Goal: Task Accomplishment & Management: Manage account settings

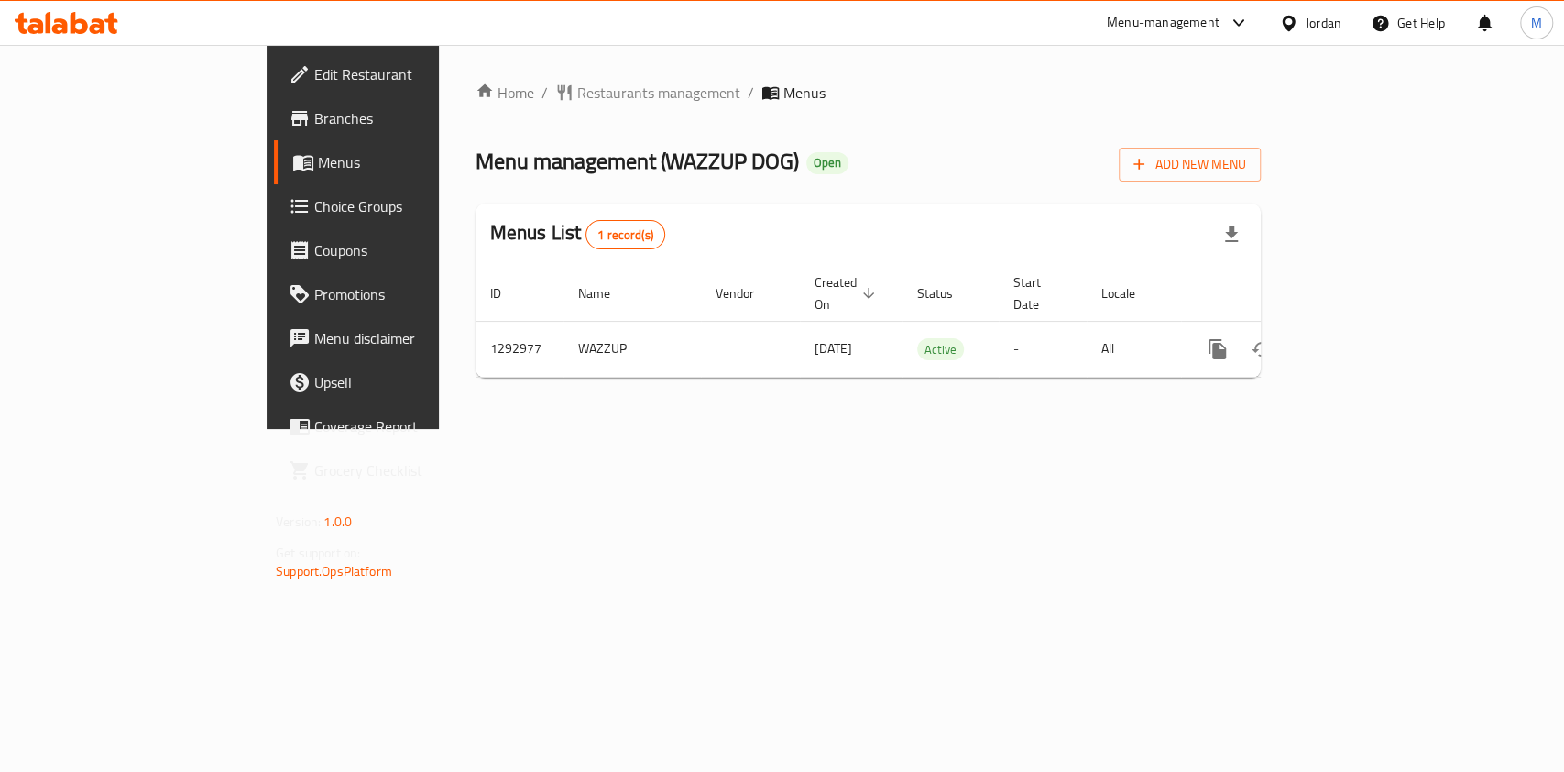
click at [314, 118] on span "Branches" at bounding box center [413, 118] width 199 height 22
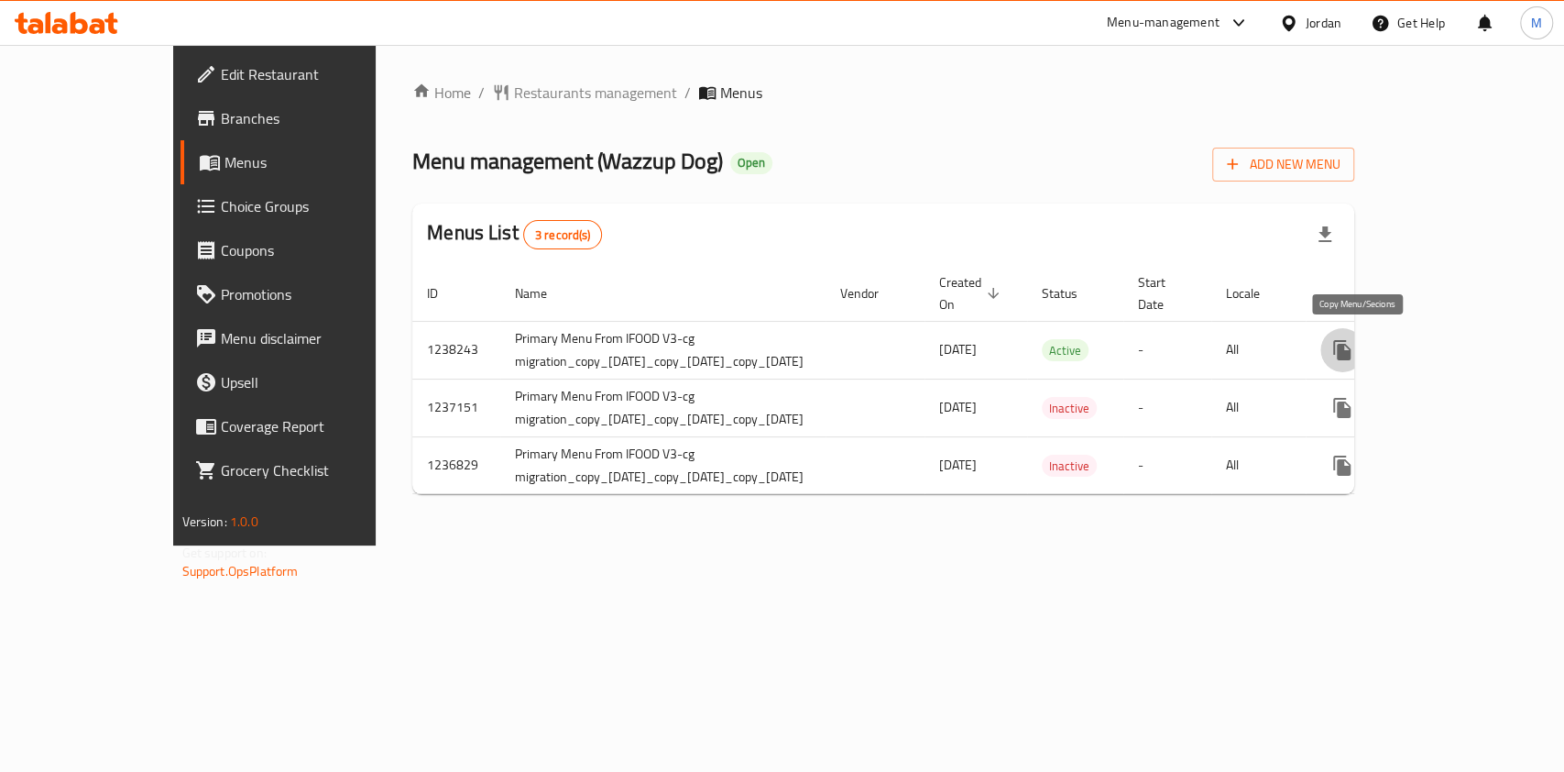
click at [1348, 351] on button "more" at bounding box center [1343, 350] width 44 height 44
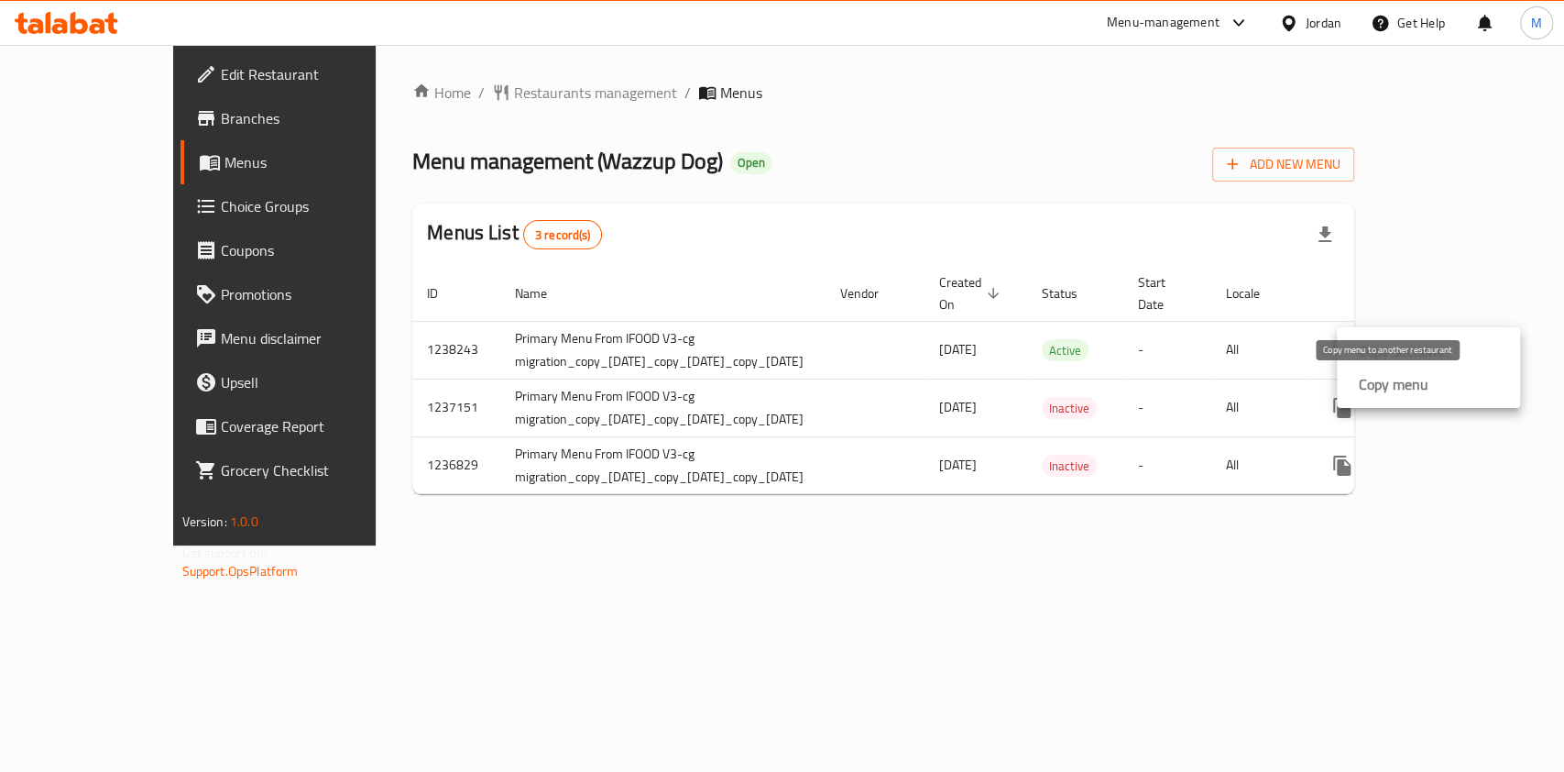
click at [1387, 385] on strong "Copy menu" at bounding box center [1394, 384] width 70 height 22
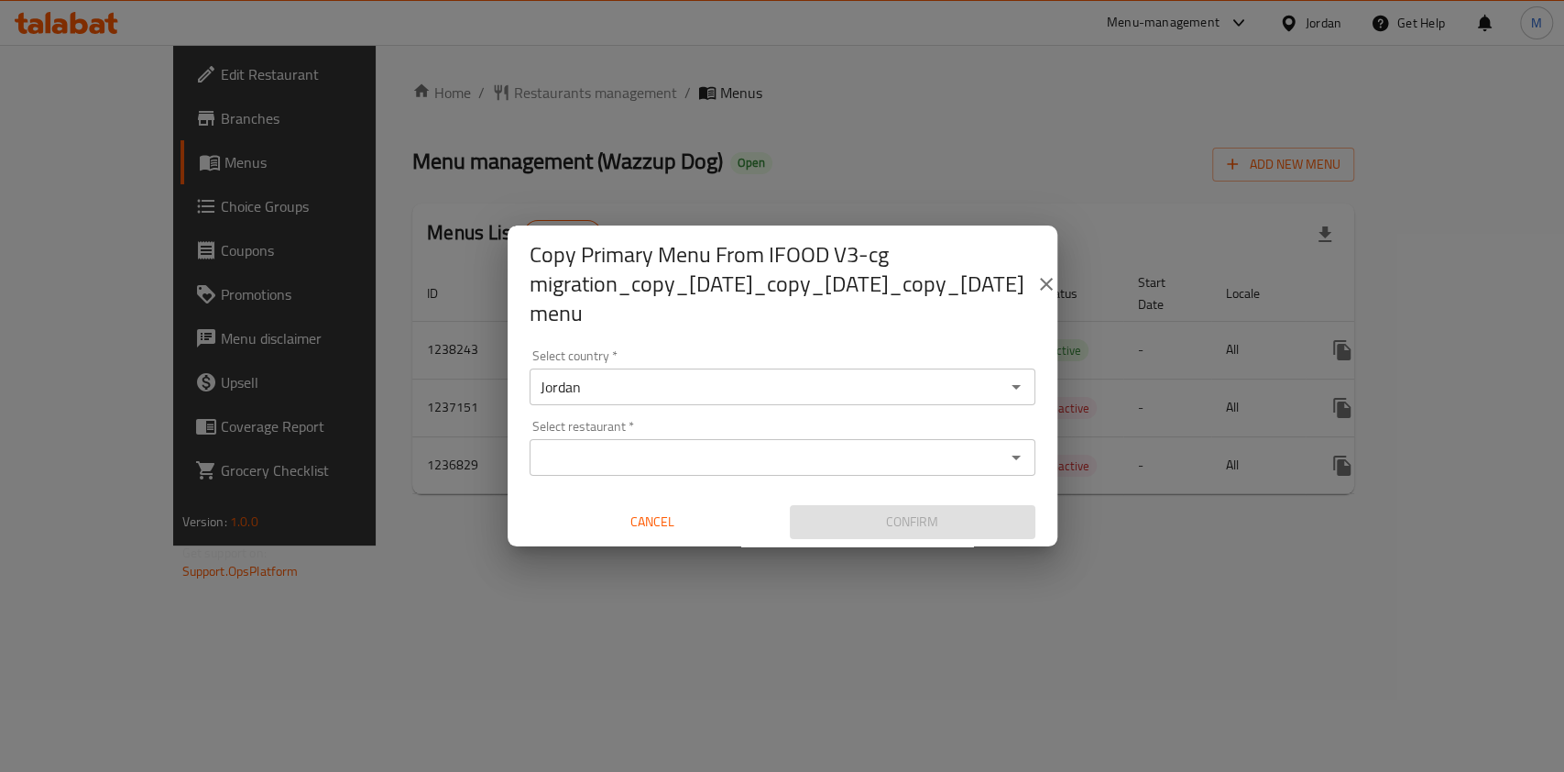
click at [700, 439] on div "Select restaurant *" at bounding box center [783, 457] width 506 height 37
click at [699, 444] on input "Select restaurant   *" at bounding box center [767, 457] width 465 height 26
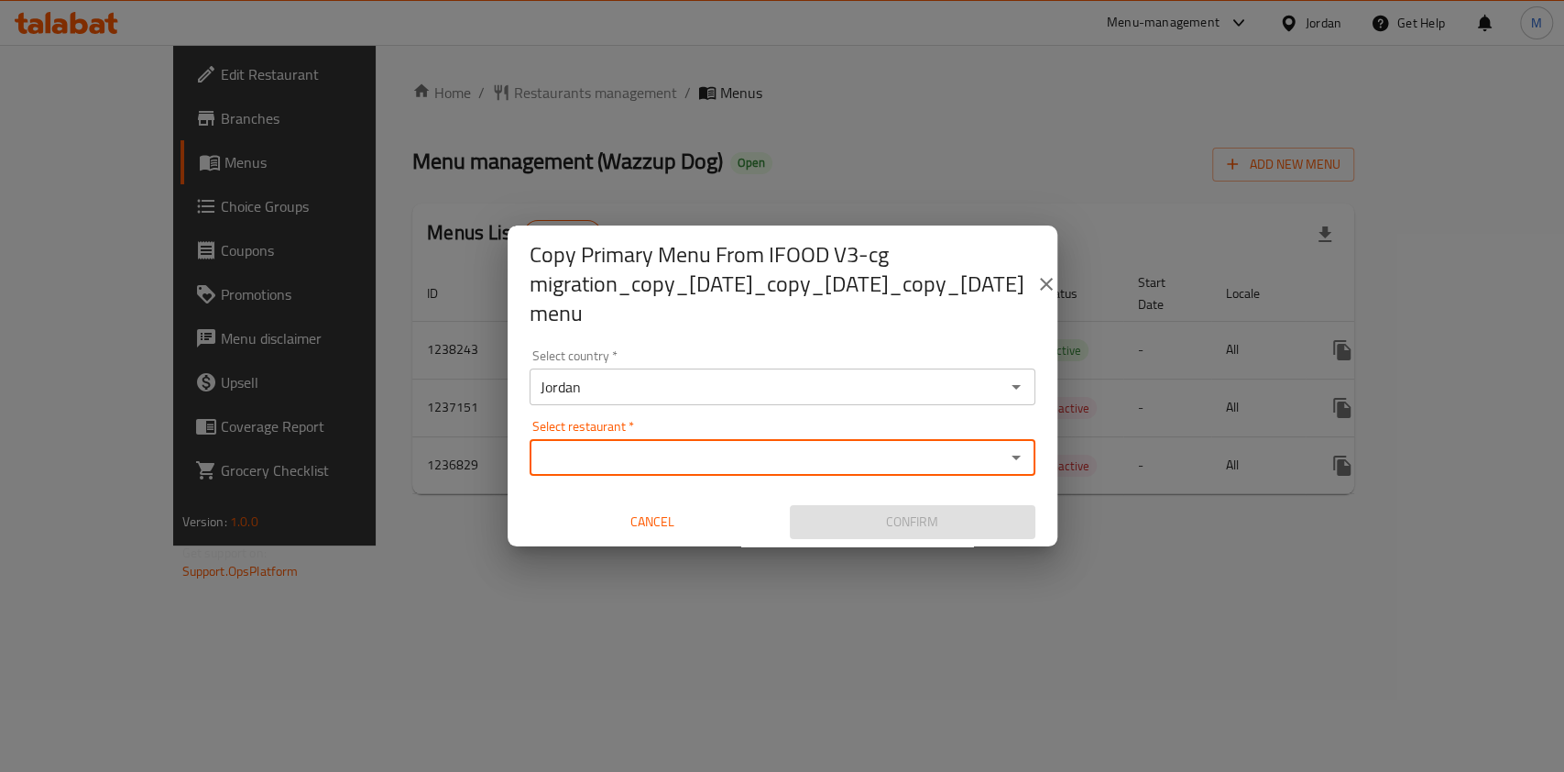
click at [707, 420] on div "Select restaurant   * Select restaurant *" at bounding box center [783, 448] width 506 height 56
paste input "707381"
type input "707381"
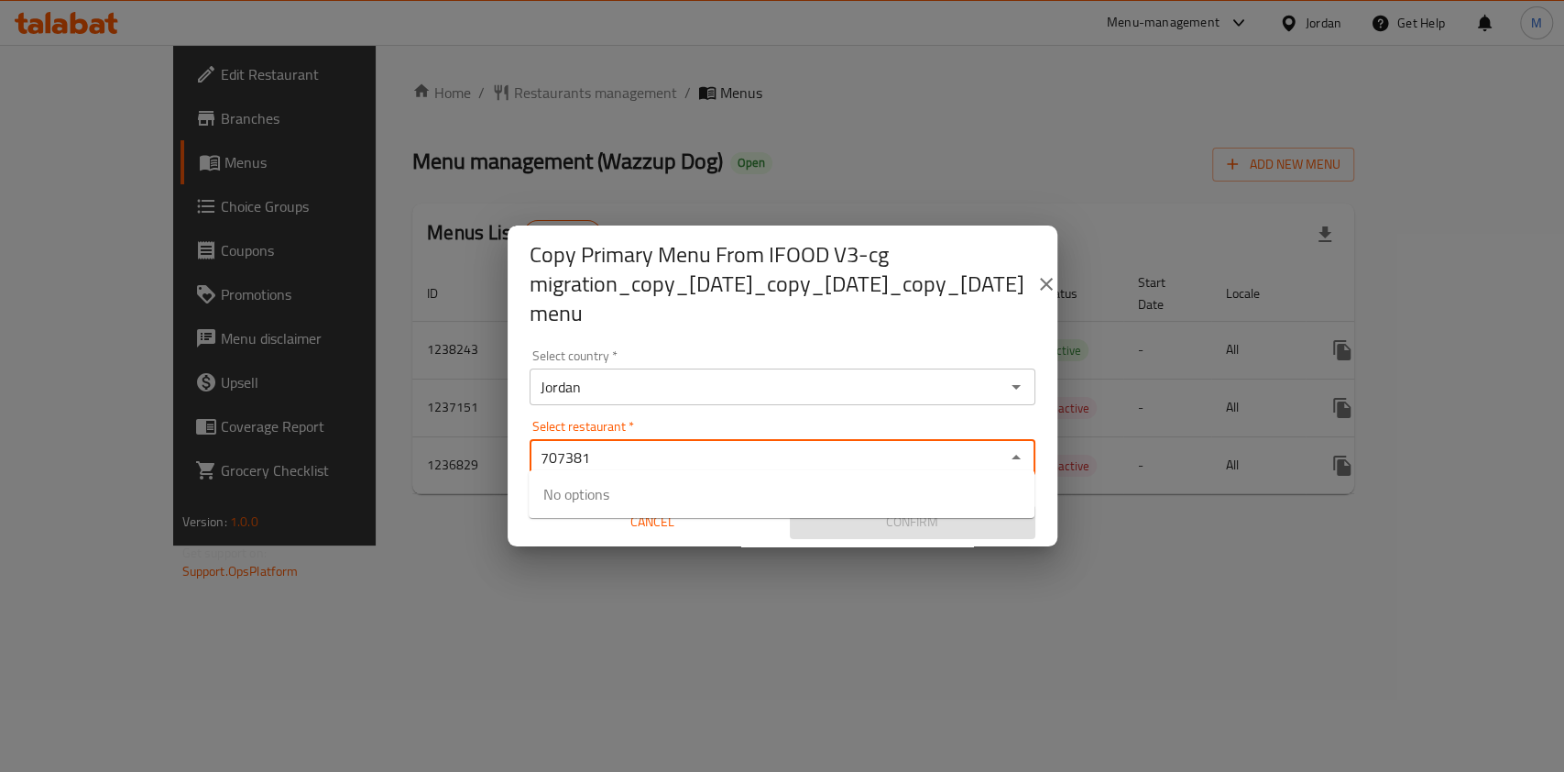
drag, startPoint x: 648, startPoint y: 446, endPoint x: 522, endPoint y: 446, distance: 125.5
click at [522, 446] on div "Select country   * Jordan Select country * Select restaurant   * 707381 Select …" at bounding box center [783, 444] width 550 height 204
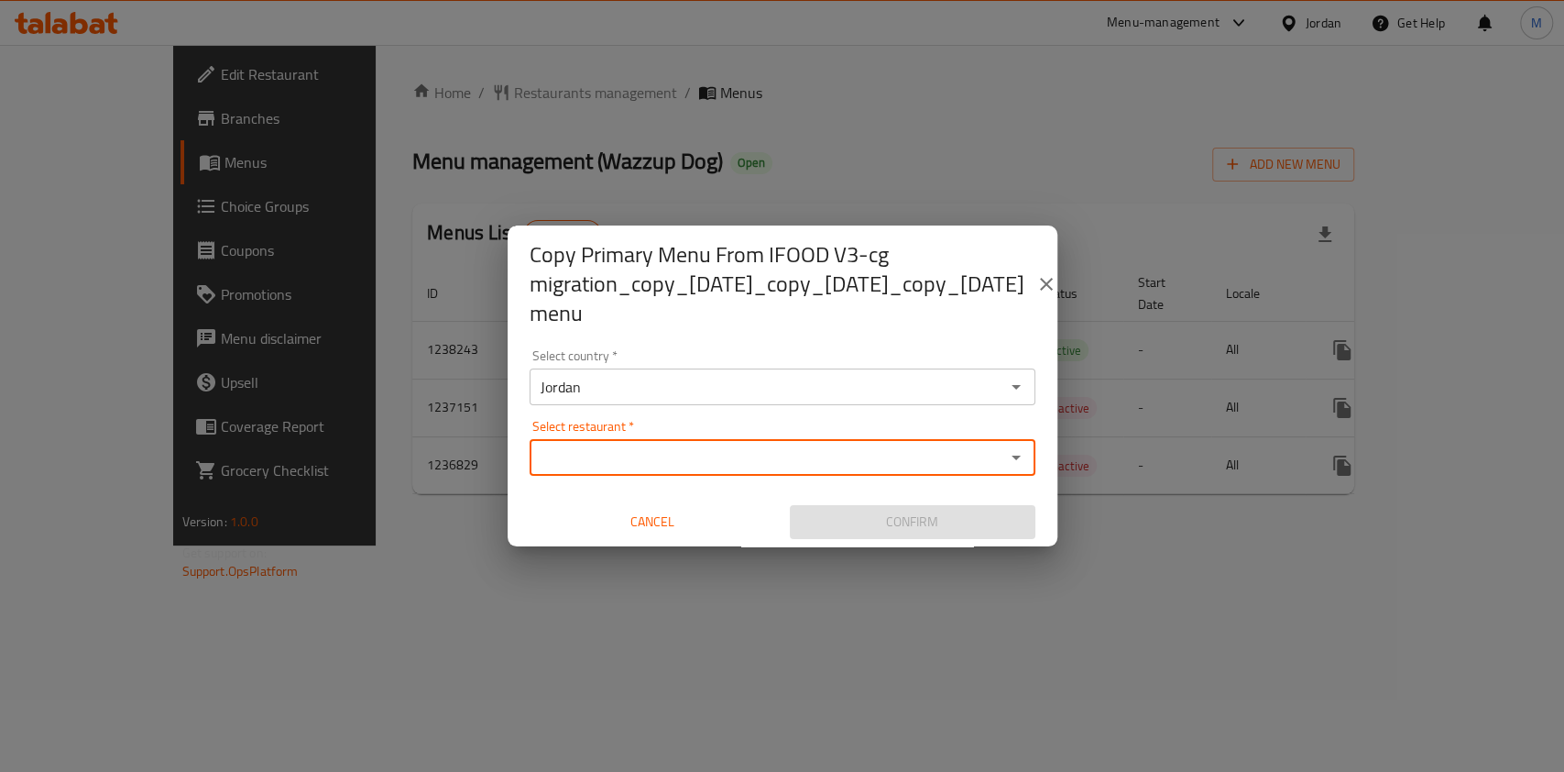
paste input "707381"
type input "707381"
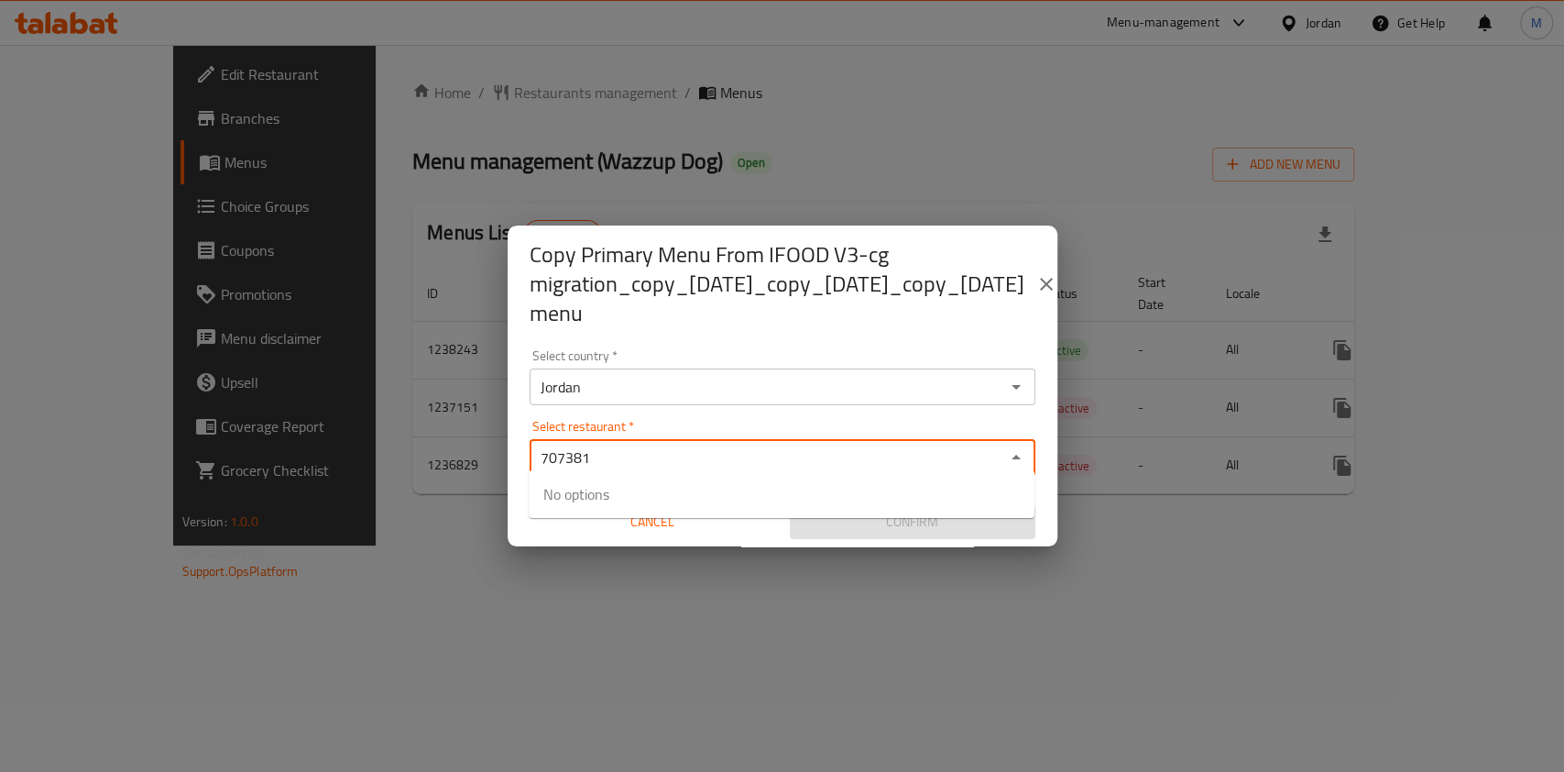
drag, startPoint x: 629, startPoint y: 447, endPoint x: 609, endPoint y: 443, distance: 19.8
click at [608, 444] on input "707381" at bounding box center [767, 457] width 465 height 26
click at [609, 444] on input "707381" at bounding box center [767, 457] width 465 height 26
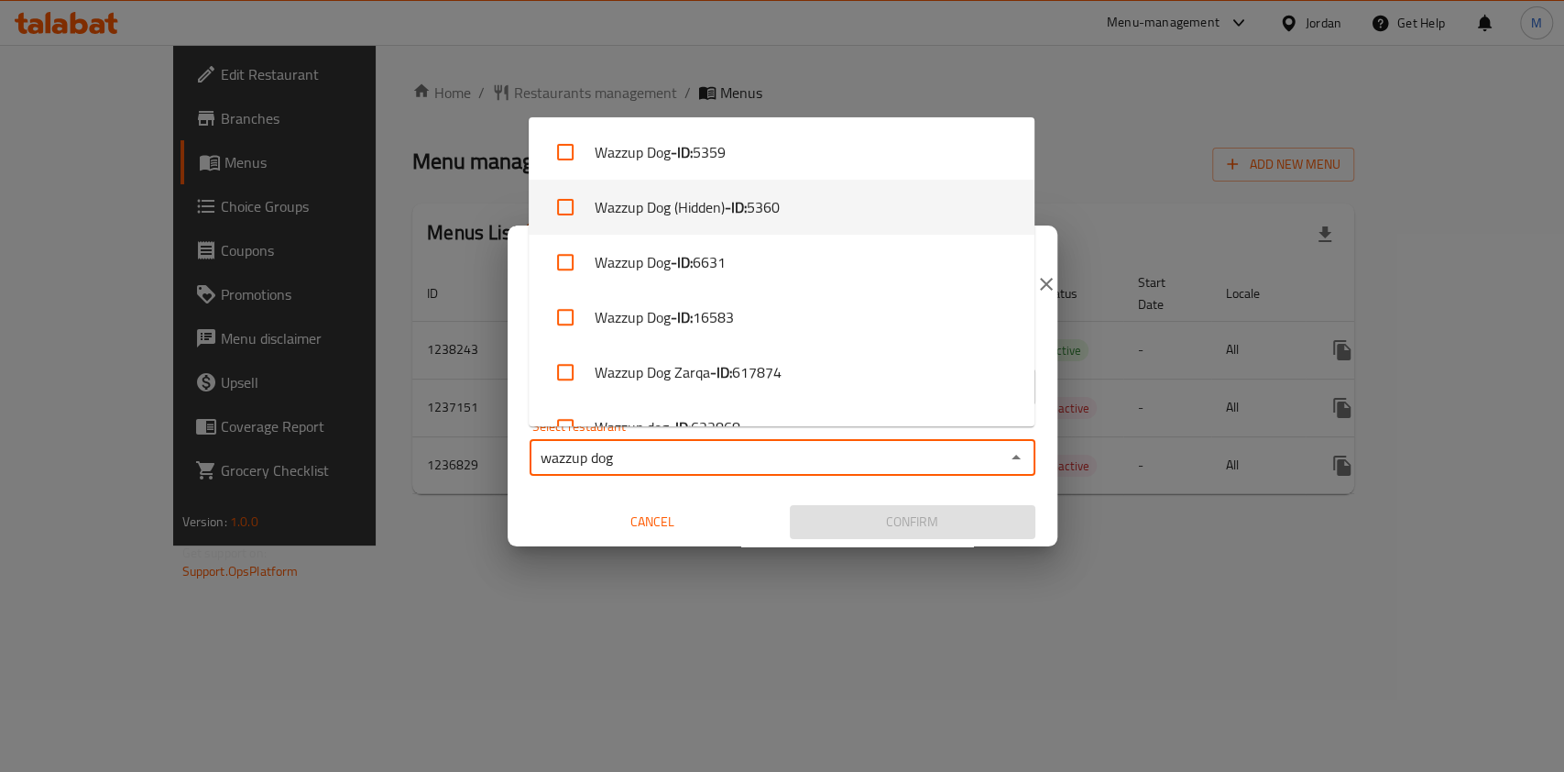
type input "wazzup dog"
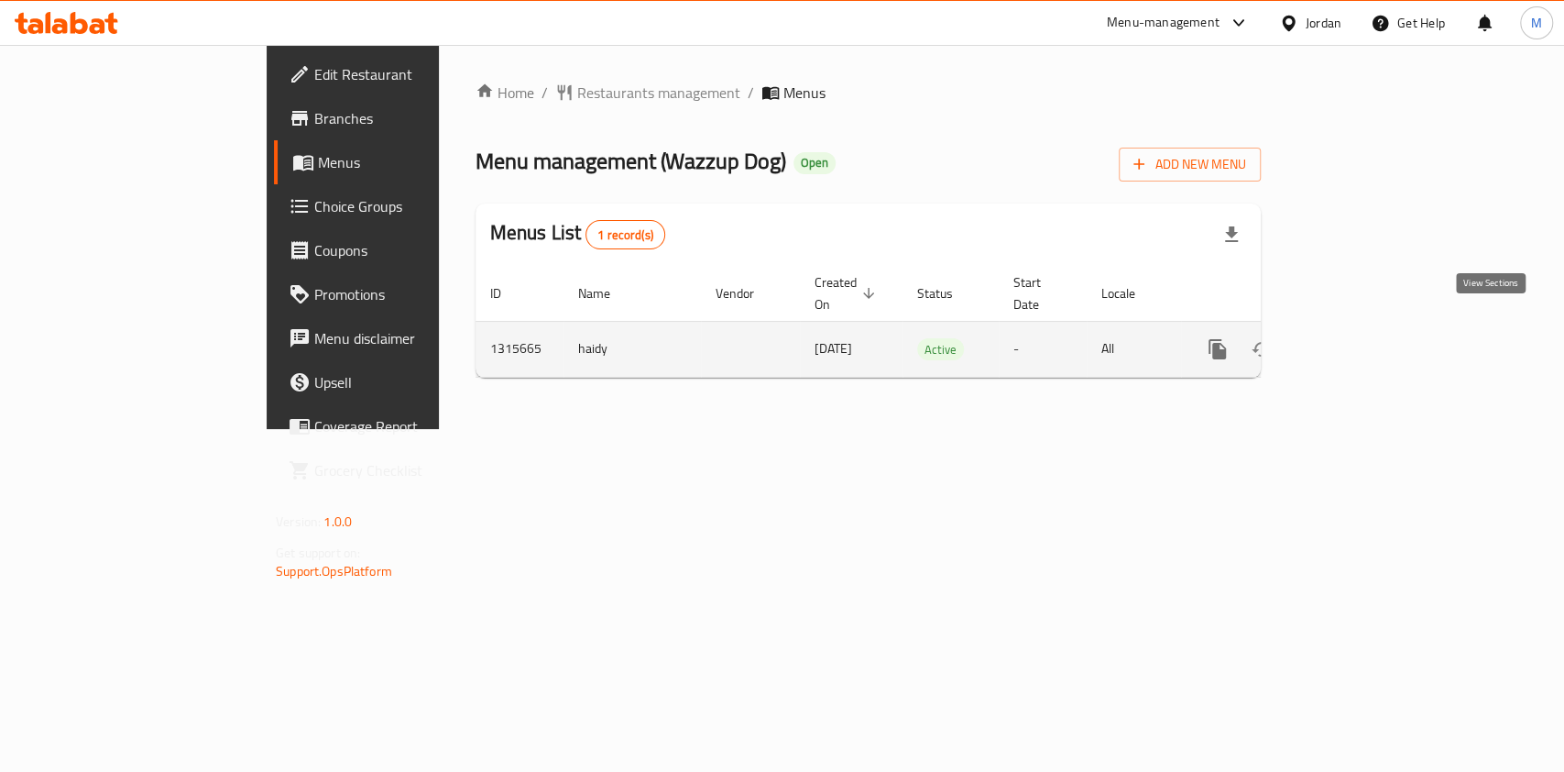
click at [1361, 338] on icon "enhanced table" at bounding box center [1350, 349] width 22 height 22
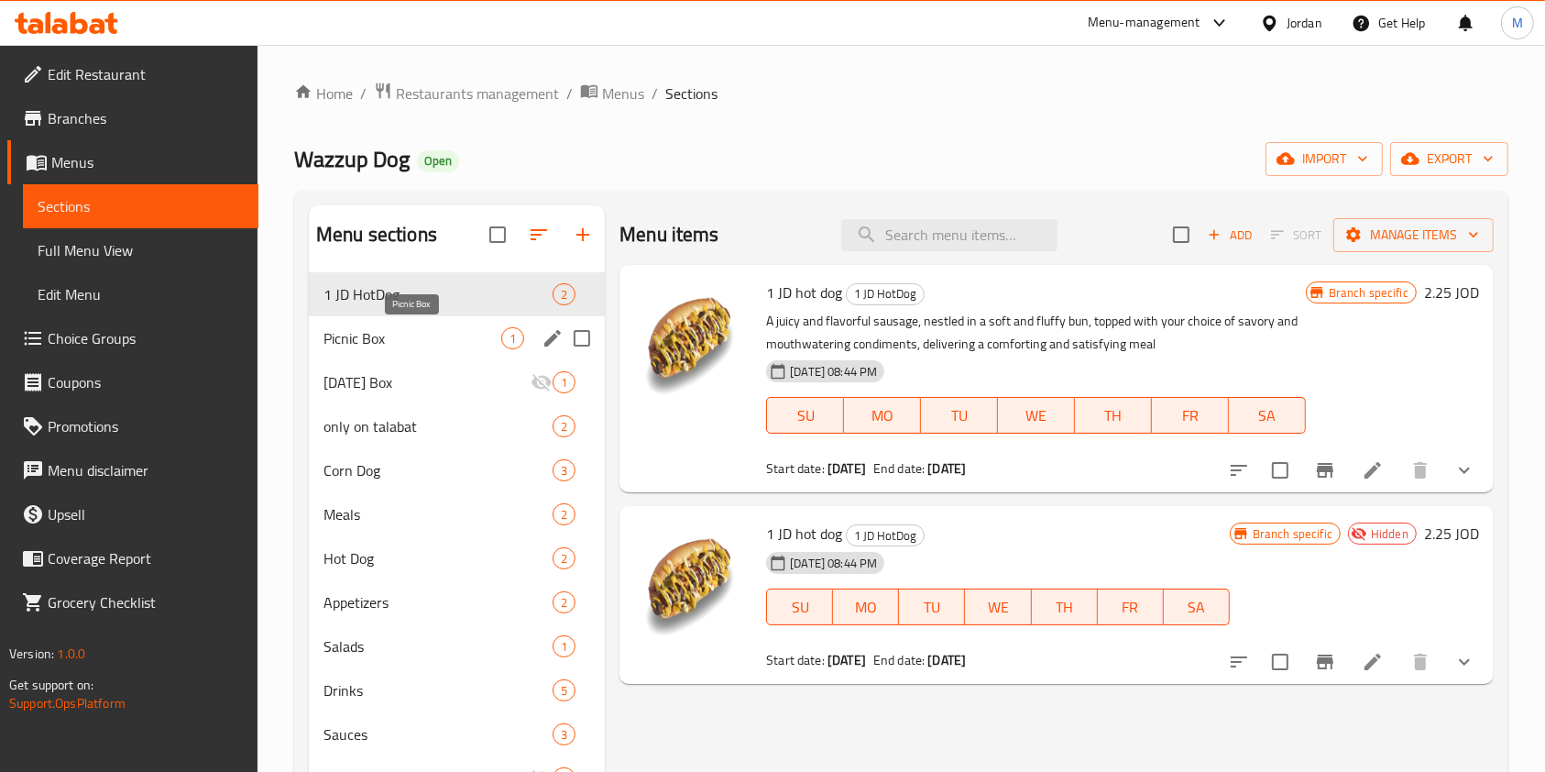
click at [378, 334] on span "Picnic Box" at bounding box center [412, 338] width 178 height 22
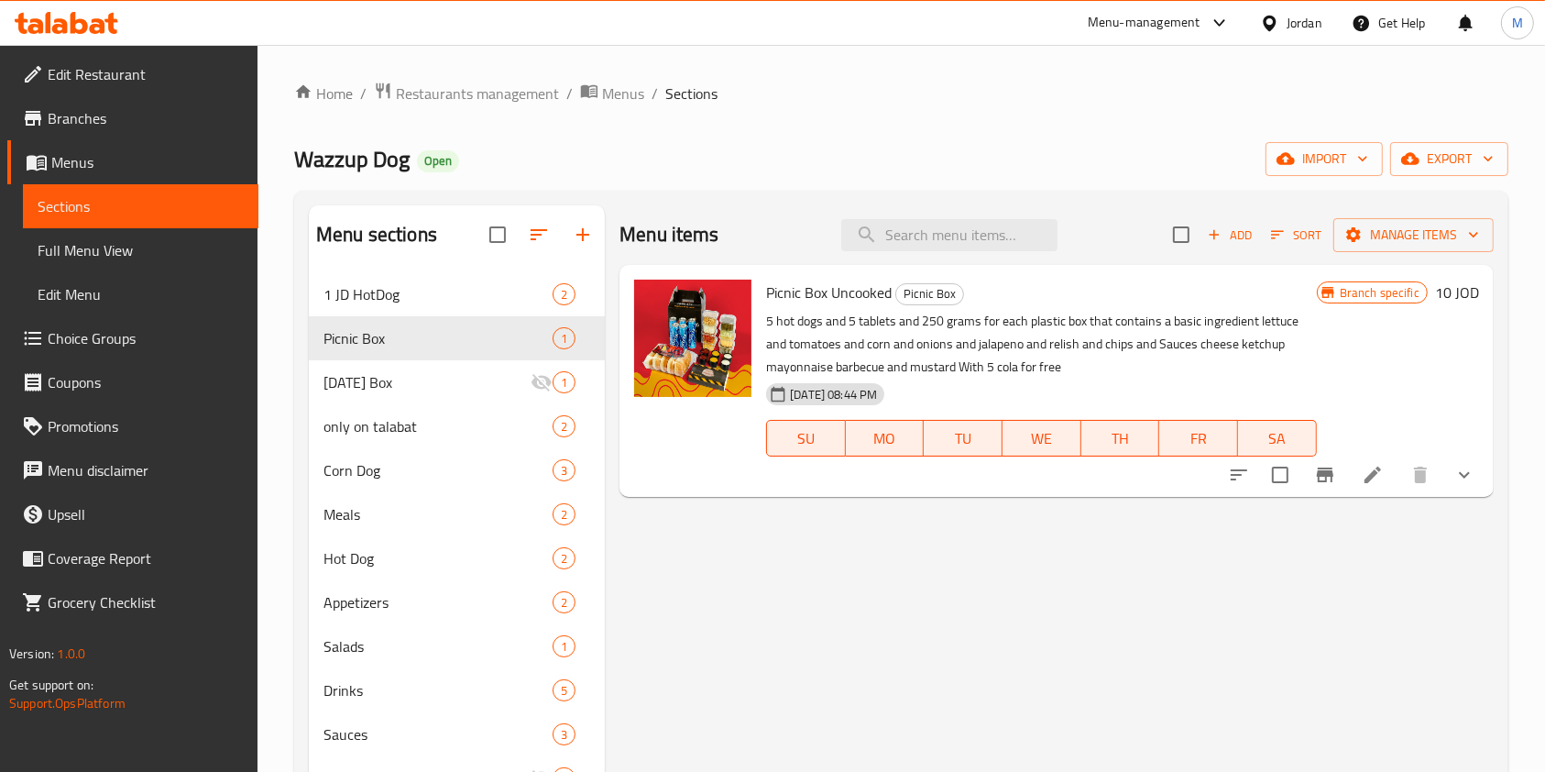
click at [1457, 297] on h6 "10 JOD" at bounding box center [1457, 293] width 44 height 26
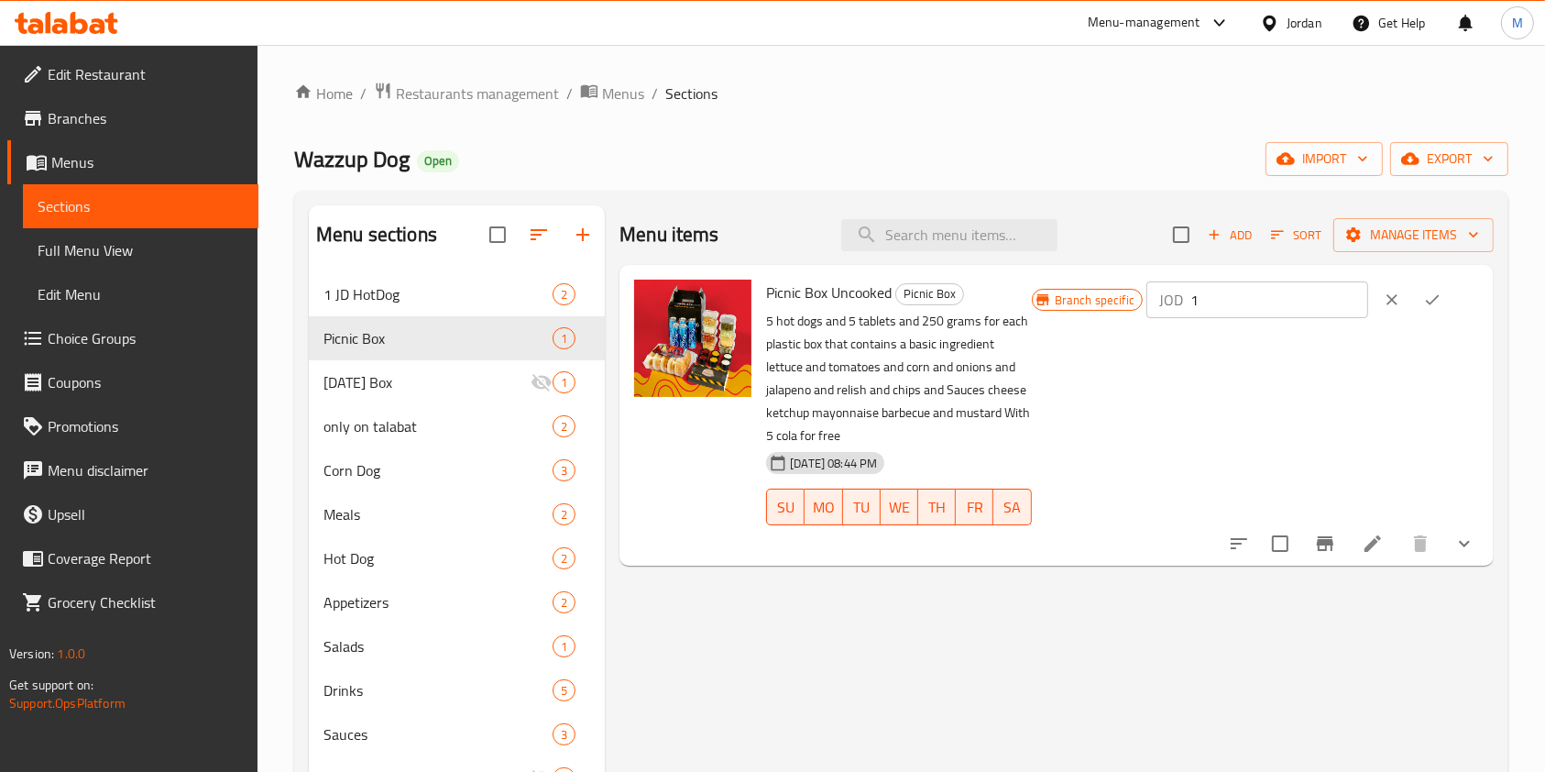
drag, startPoint x: 867, startPoint y: 325, endPoint x: 1102, endPoint y: 326, distance: 234.6
click at [850, 325] on div "Picnic Box Uncooked Picnic Box 5 hot dogs and 5 tablets and 250 grams for each …" at bounding box center [1123, 415] width 728 height 286
drag, startPoint x: 1264, startPoint y: 297, endPoint x: 1031, endPoint y: 303, distance: 232.9
click at [1030, 304] on div "Picnic Box Uncooked Picnic Box 5 hot dogs and 5 tablets and 250 grams for each …" at bounding box center [1123, 415] width 728 height 286
drag, startPoint x: 1269, startPoint y: 306, endPoint x: 1048, endPoint y: 312, distance: 220.9
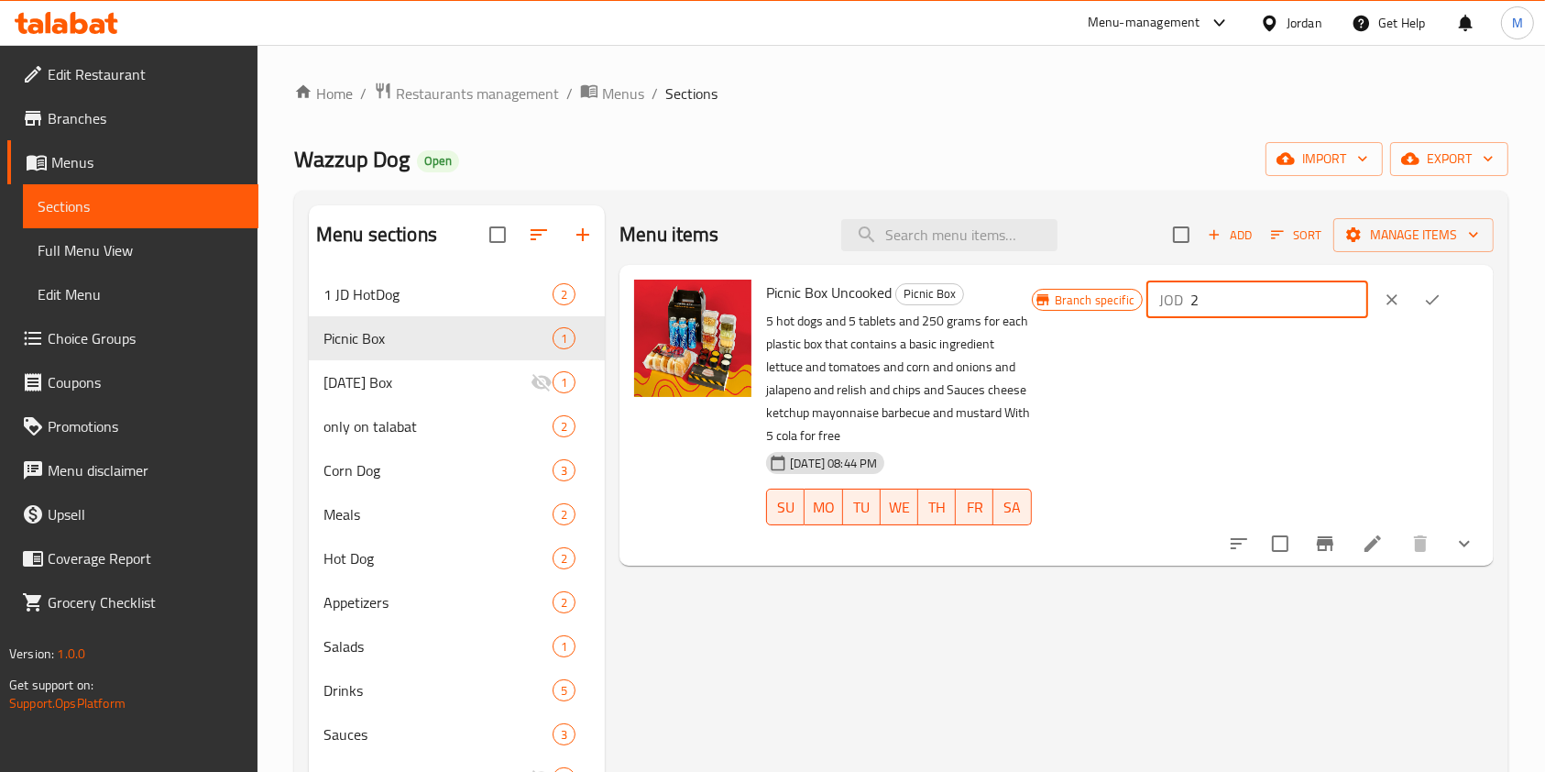
click at [1048, 312] on div "Picnic Box Uncooked Picnic Box 5 hot dogs and 5 tablets and 250 grams for each …" at bounding box center [1123, 415] width 728 height 286
type input "12"
click at [1431, 302] on button "ok" at bounding box center [1432, 300] width 40 height 40
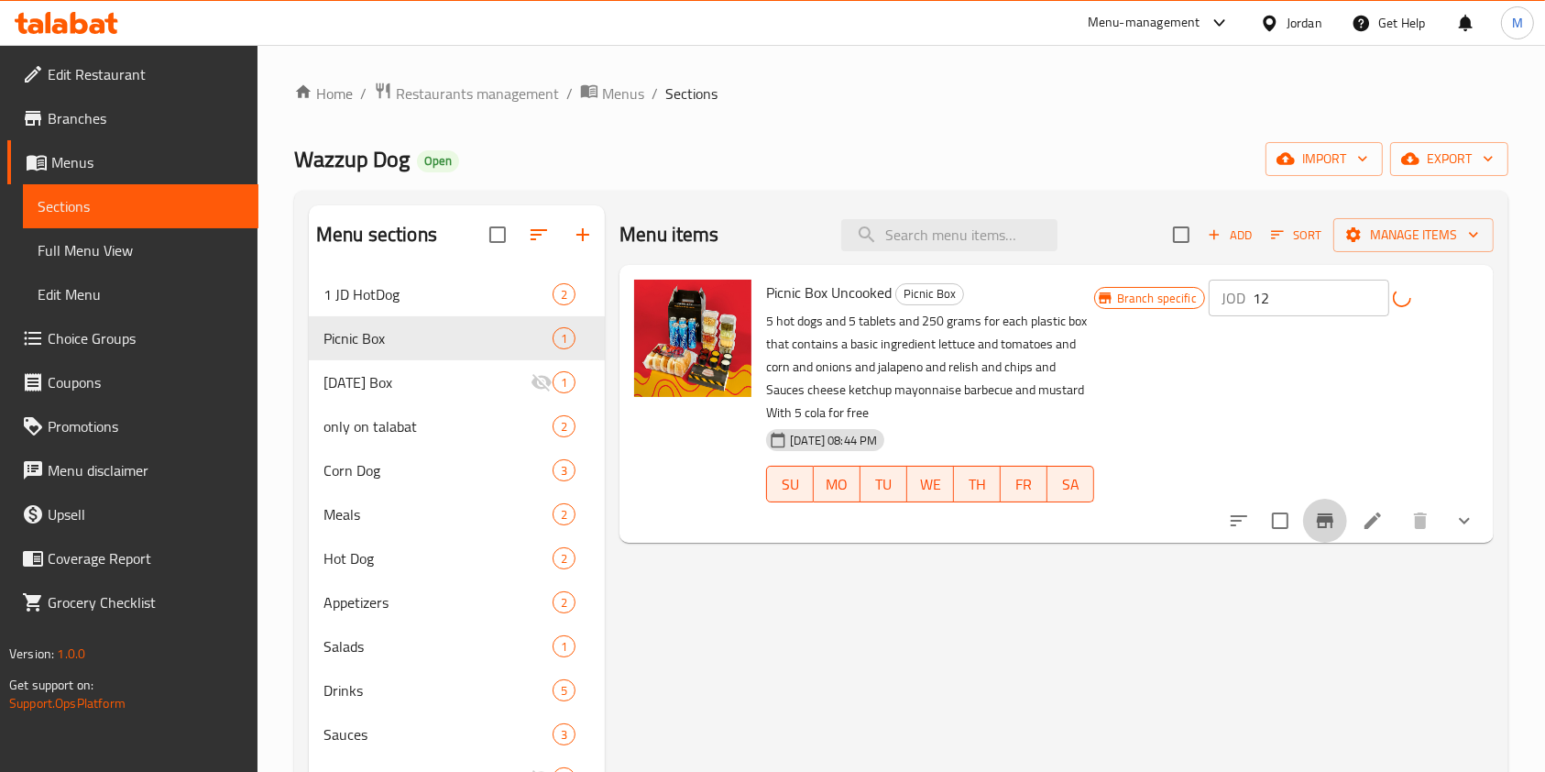
click at [1329, 510] on icon "Branch-specific-item" at bounding box center [1325, 521] width 22 height 22
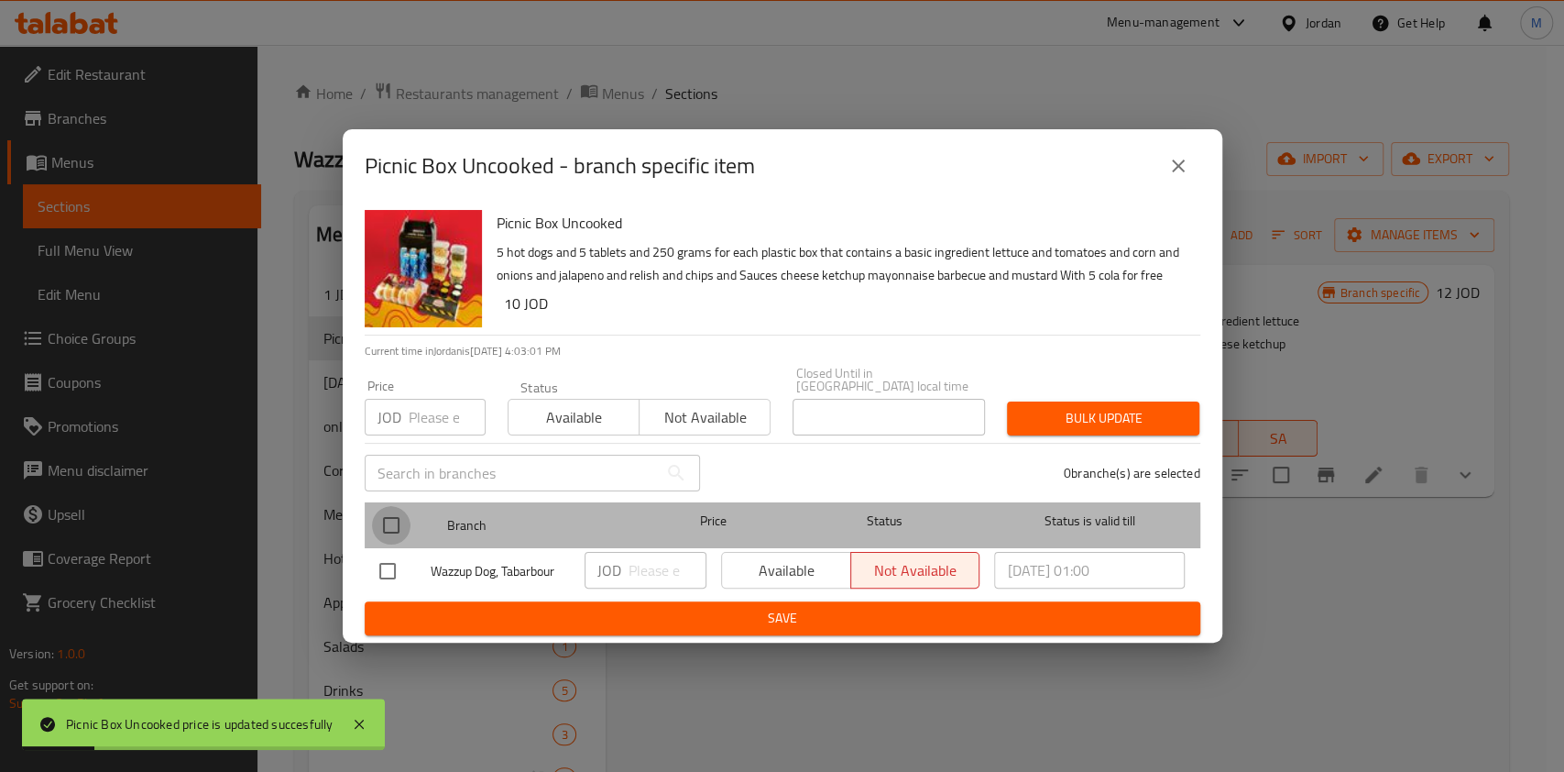
drag, startPoint x: 382, startPoint y: 527, endPoint x: 521, endPoint y: 568, distance: 145.3
click at [385, 527] on input "checkbox" at bounding box center [391, 525] width 38 height 38
checkbox input "true"
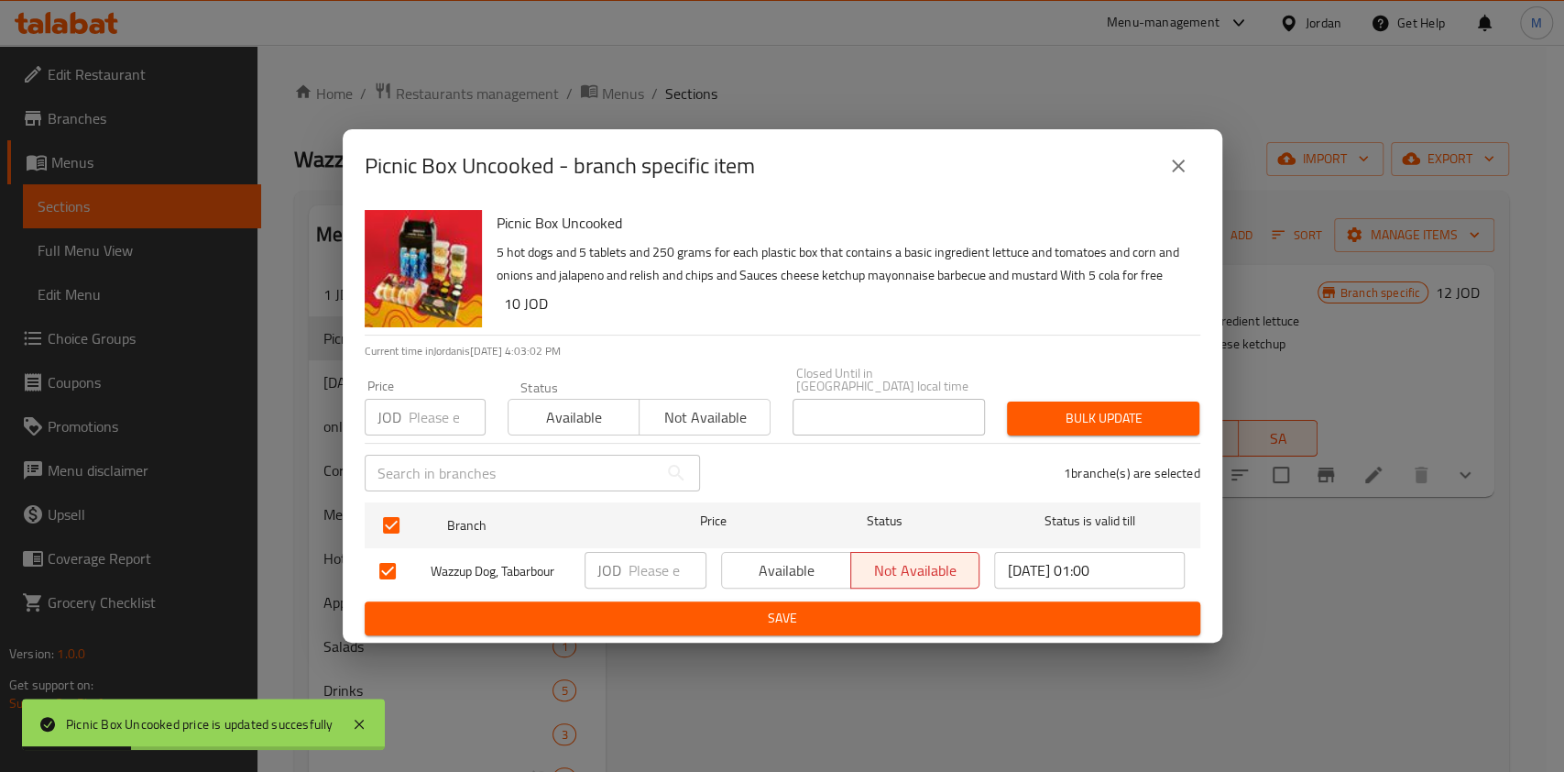
drag, startPoint x: 722, startPoint y: 553, endPoint x: 751, endPoint y: 599, distance: 55.2
click at [722, 554] on button "Available" at bounding box center [786, 570] width 130 height 37
drag, startPoint x: 751, startPoint y: 609, endPoint x: 762, endPoint y: 604, distance: 12.3
click at [752, 609] on span "Save" at bounding box center [782, 618] width 806 height 23
